Goal: Find specific page/section: Find specific page/section

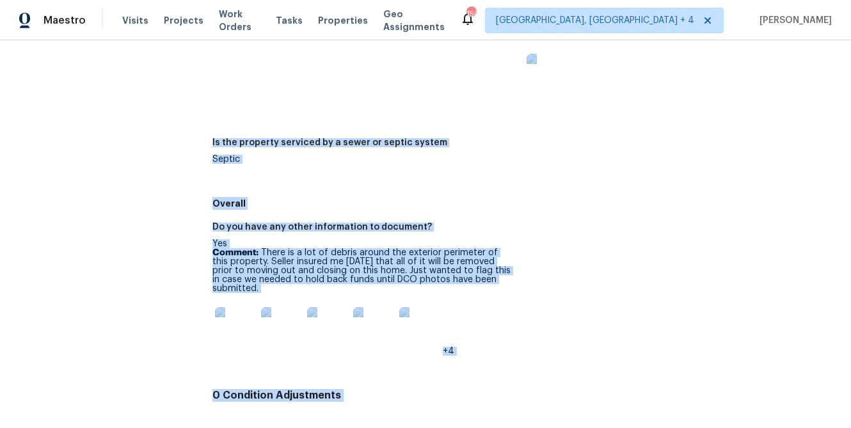
scroll to position [1936, 0]
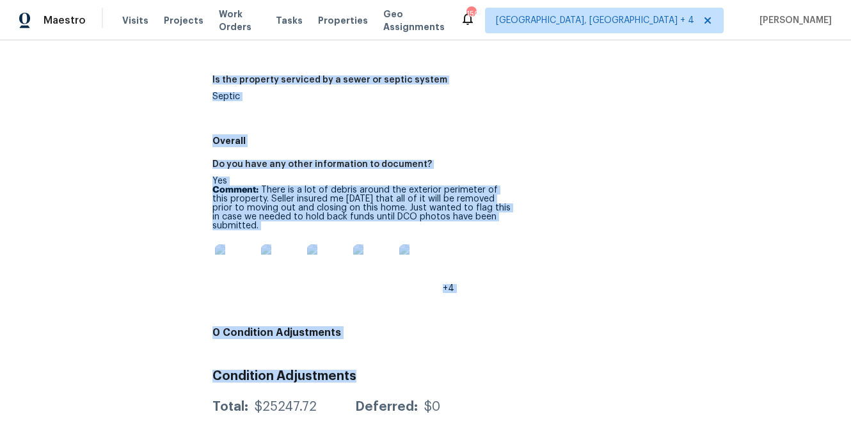
drag, startPoint x: 215, startPoint y: 180, endPoint x: 450, endPoint y: 350, distance: 290.4
copy div "Loremipsu Dolorsitame Co adi elits doei tem incid’u labore et dol magnaaliqua, …"
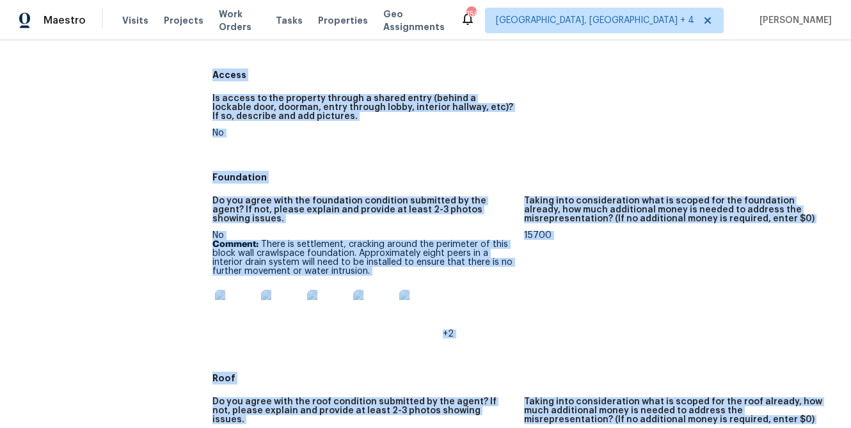
scroll to position [0, 0]
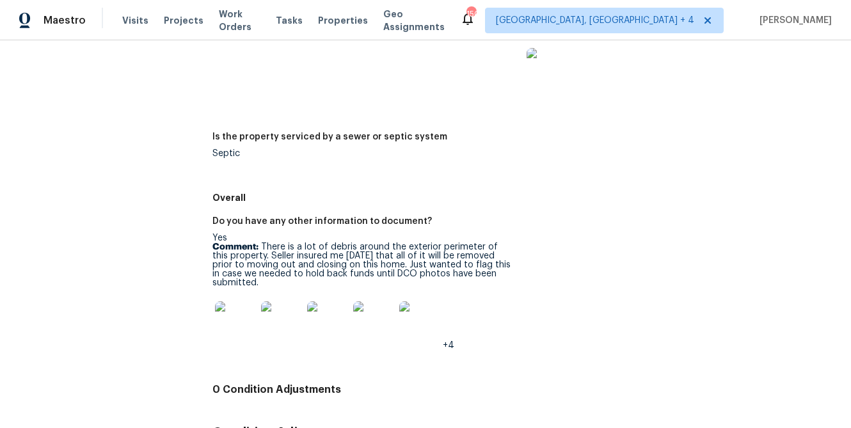
scroll to position [1936, 0]
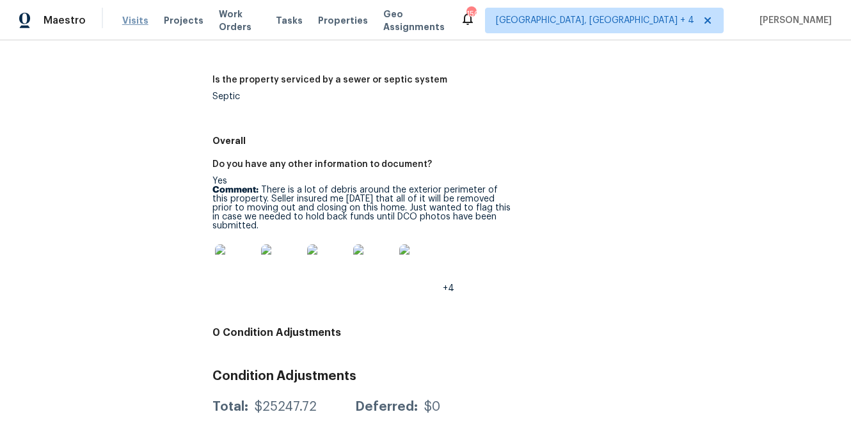
click at [134, 20] on span "Visits" at bounding box center [135, 20] width 26 height 13
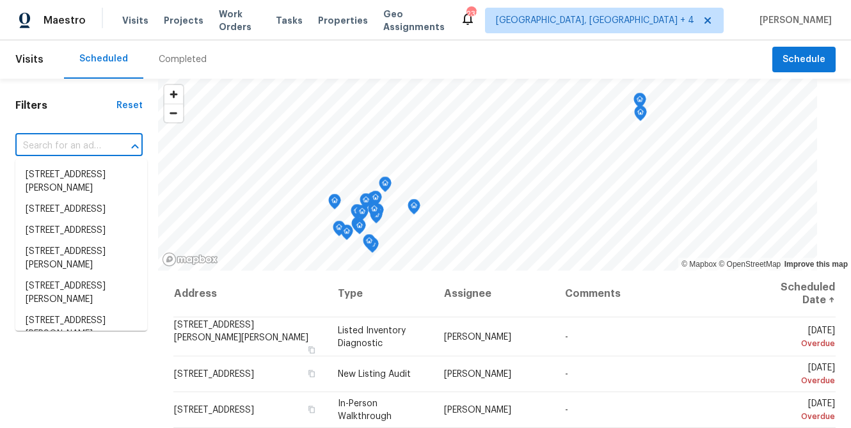
click at [54, 142] on input "text" at bounding box center [60, 146] width 91 height 20
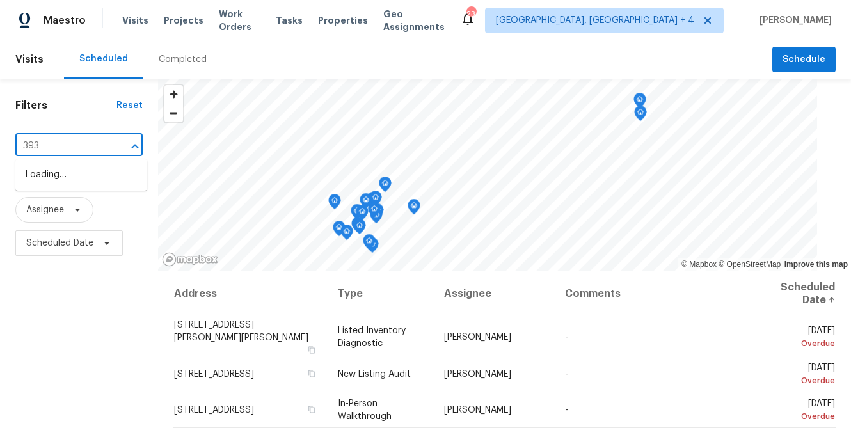
type input "3934"
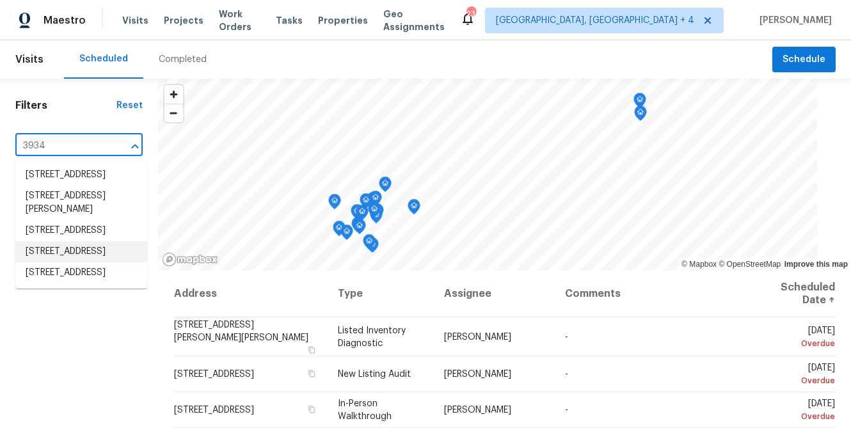
click at [53, 262] on li "[STREET_ADDRESS]" at bounding box center [81, 251] width 132 height 21
